Goal: Navigation & Orientation: Find specific page/section

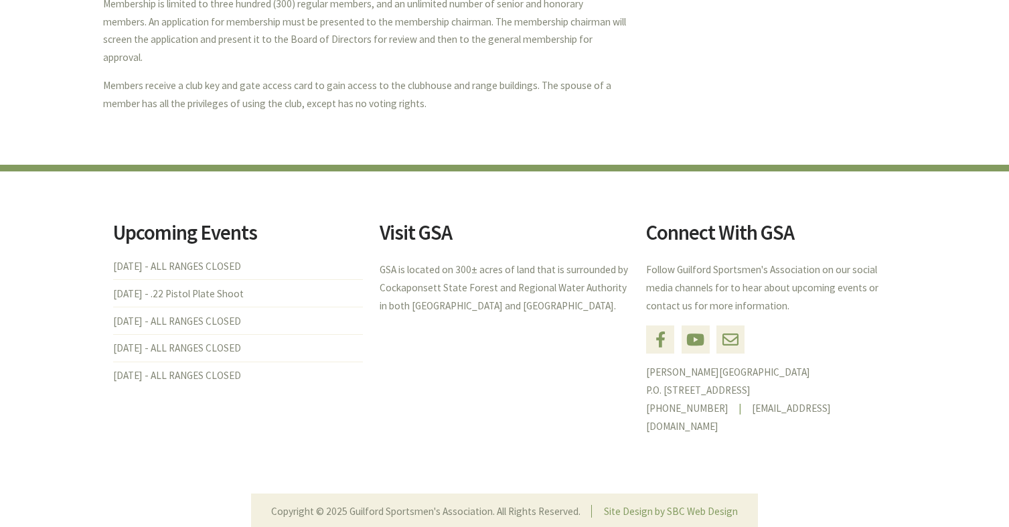
scroll to position [651, 0]
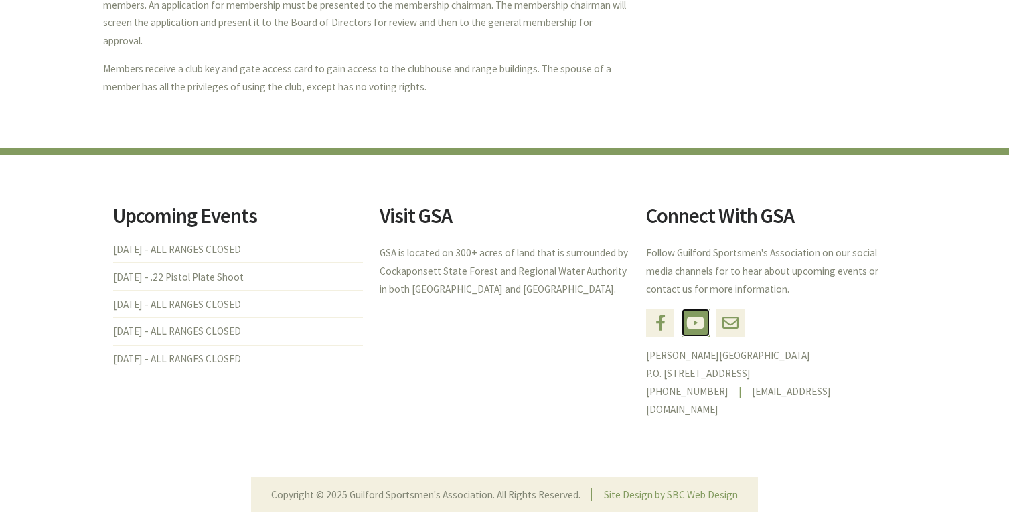
click at [695, 309] on link "YouTube" at bounding box center [696, 323] width 28 height 28
click at [727, 309] on link "Email" at bounding box center [730, 323] width 28 height 28
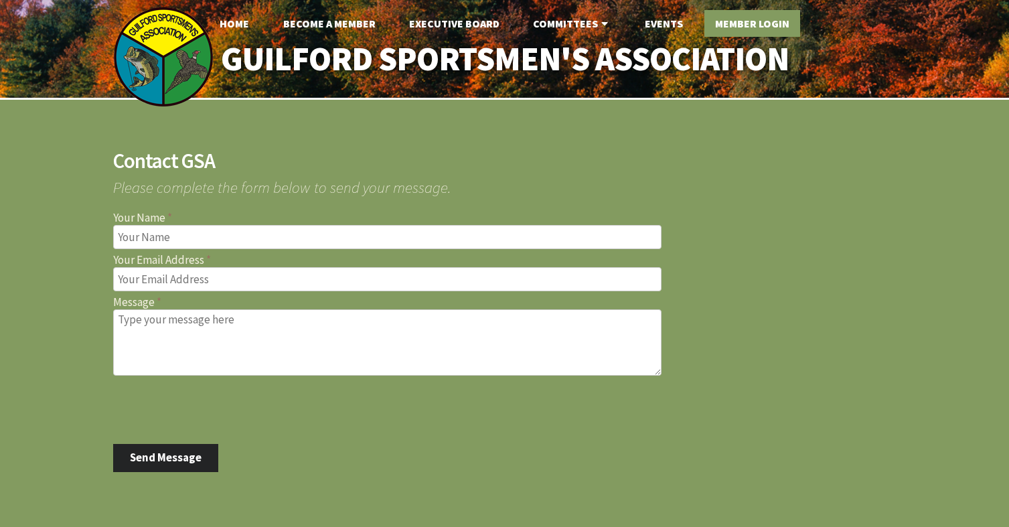
click at [741, 23] on link "Member Login" at bounding box center [752, 23] width 96 height 27
